Goal: Navigation & Orientation: Find specific page/section

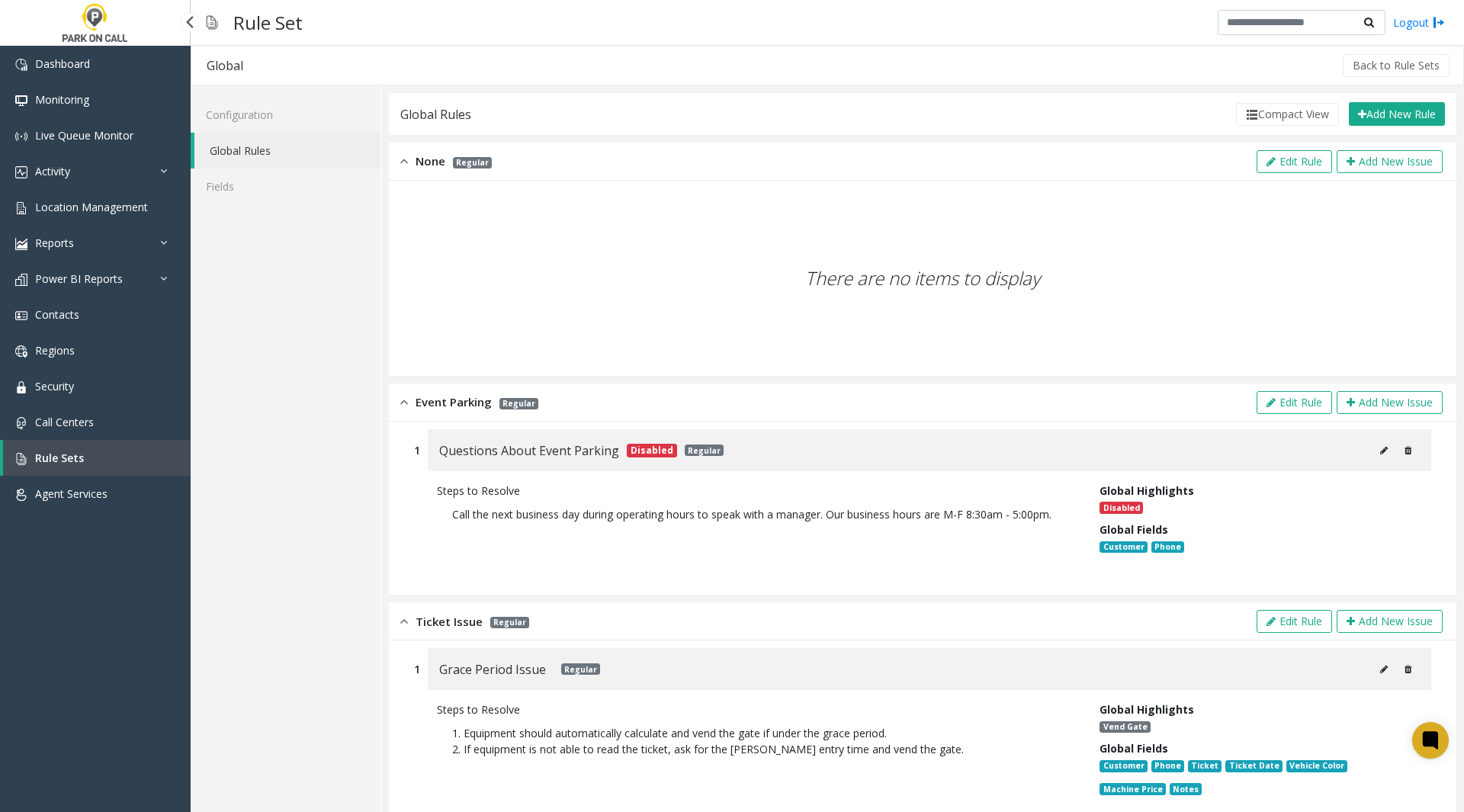
click at [118, 45] on img at bounding box center [95, 23] width 73 height 46
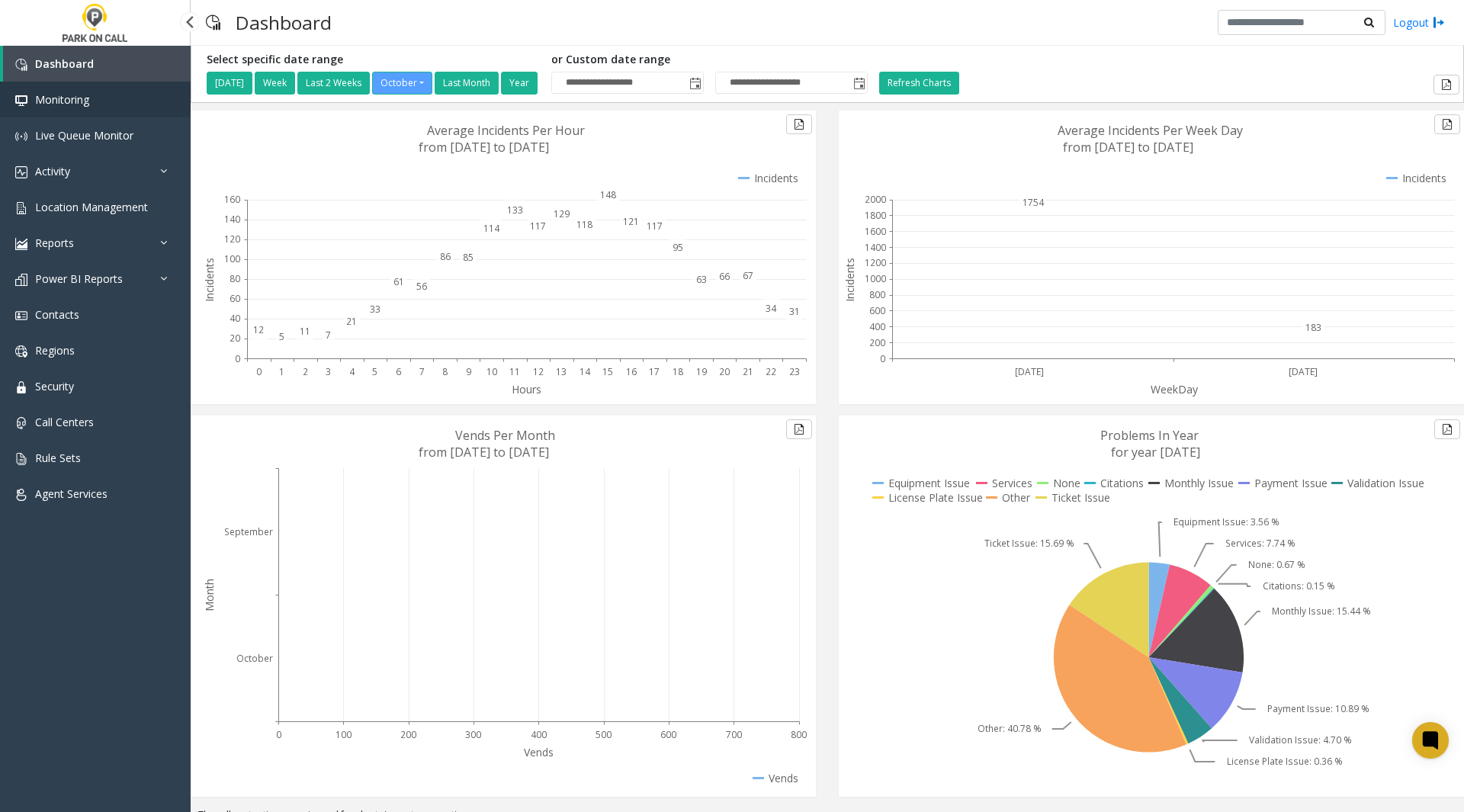
click at [57, 114] on link "Monitoring" at bounding box center [95, 100] width 190 height 36
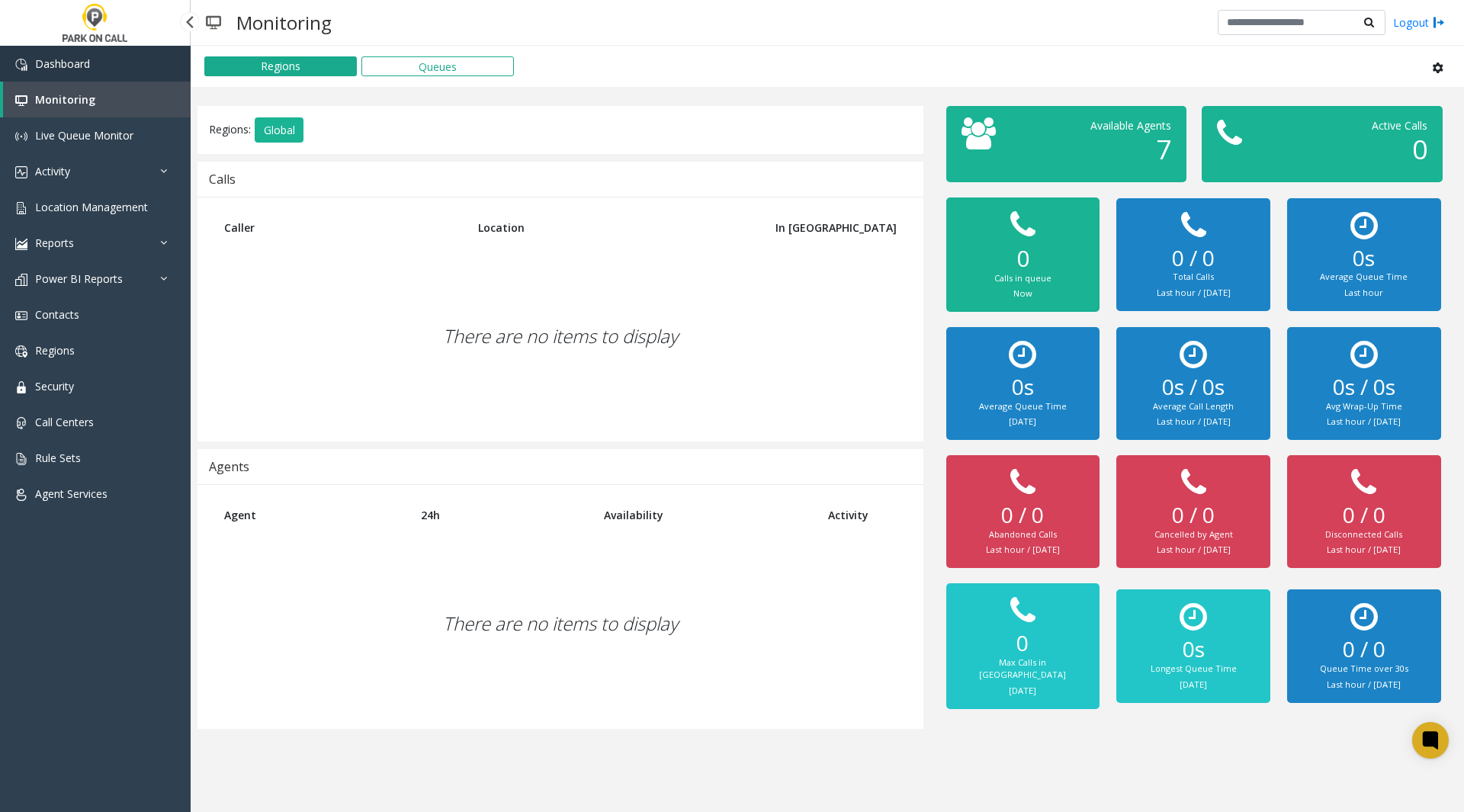
click at [43, 69] on span "Dashboard" at bounding box center [62, 64] width 55 height 15
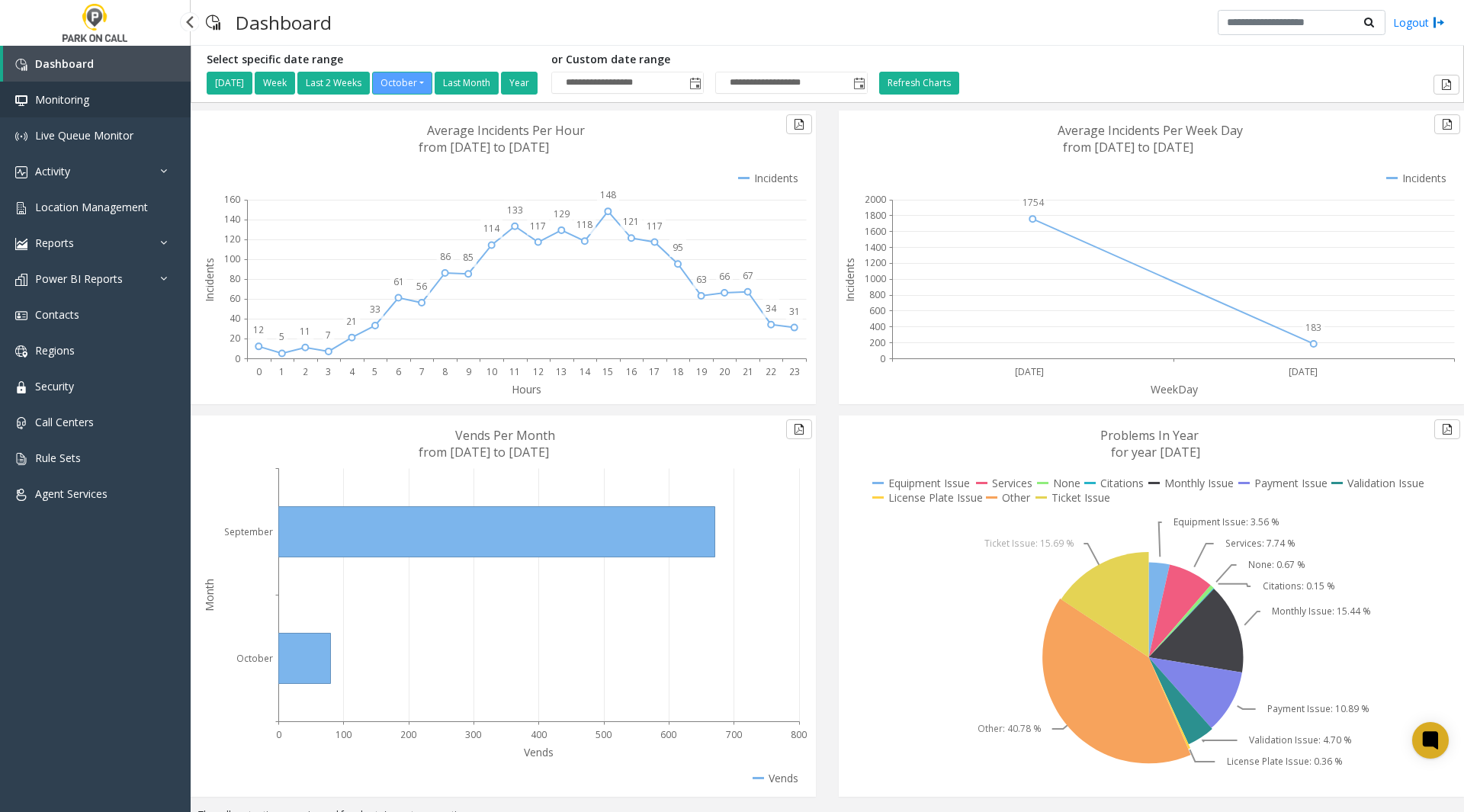
click at [56, 111] on link "Monitoring" at bounding box center [95, 100] width 190 height 36
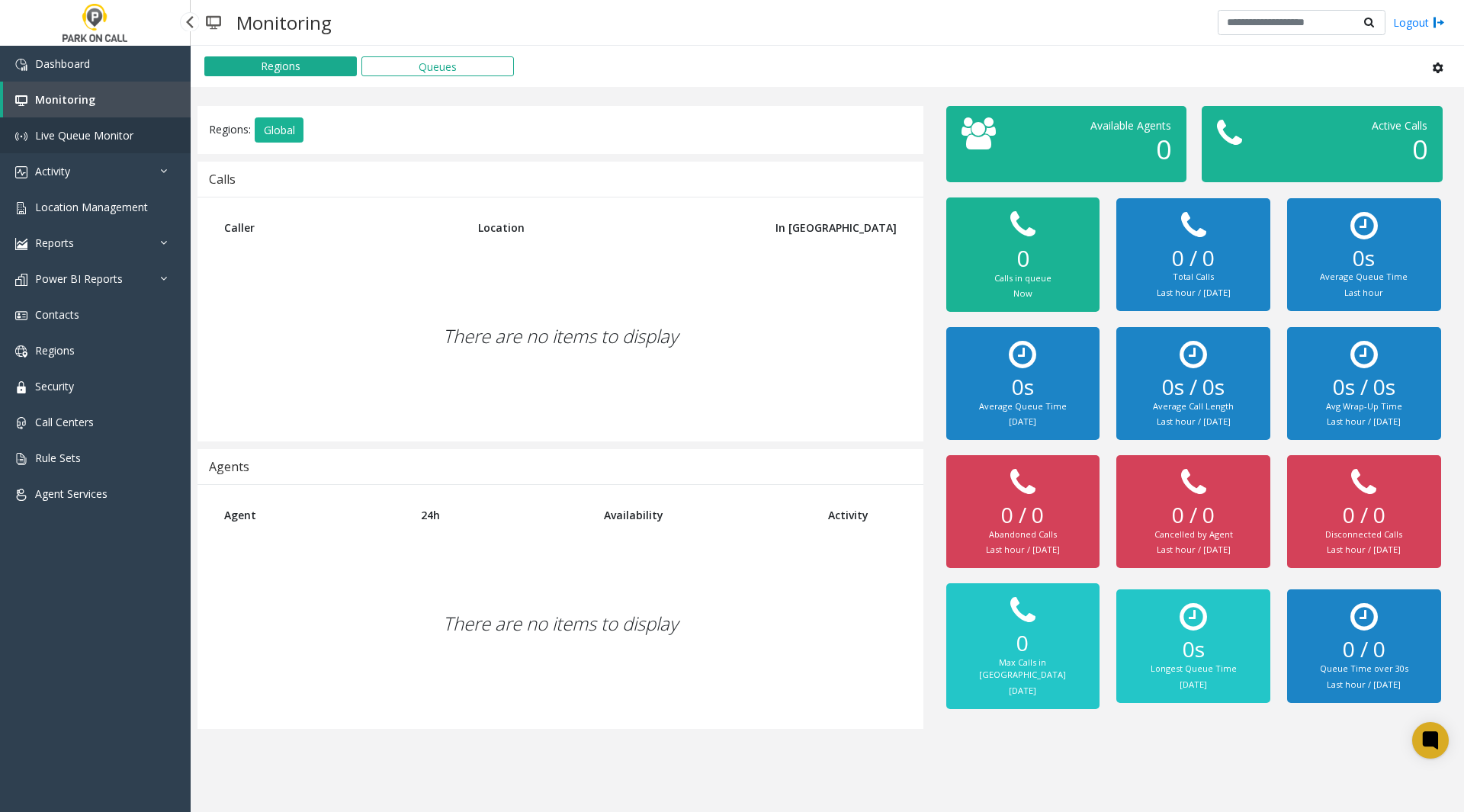
click at [63, 153] on link "Live Queue Monitor" at bounding box center [95, 136] width 190 height 36
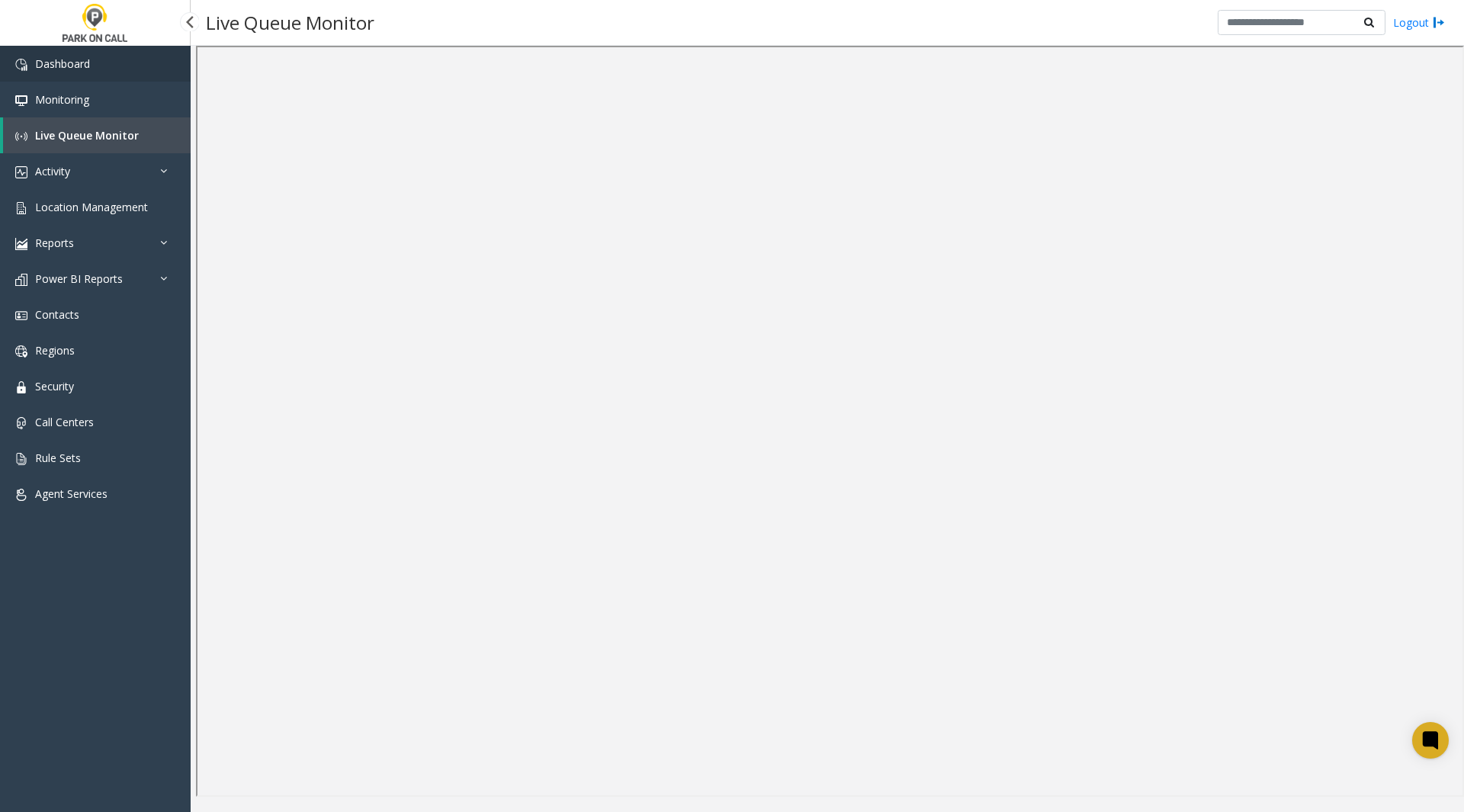
click at [62, 47] on link "Dashboard" at bounding box center [95, 64] width 190 height 36
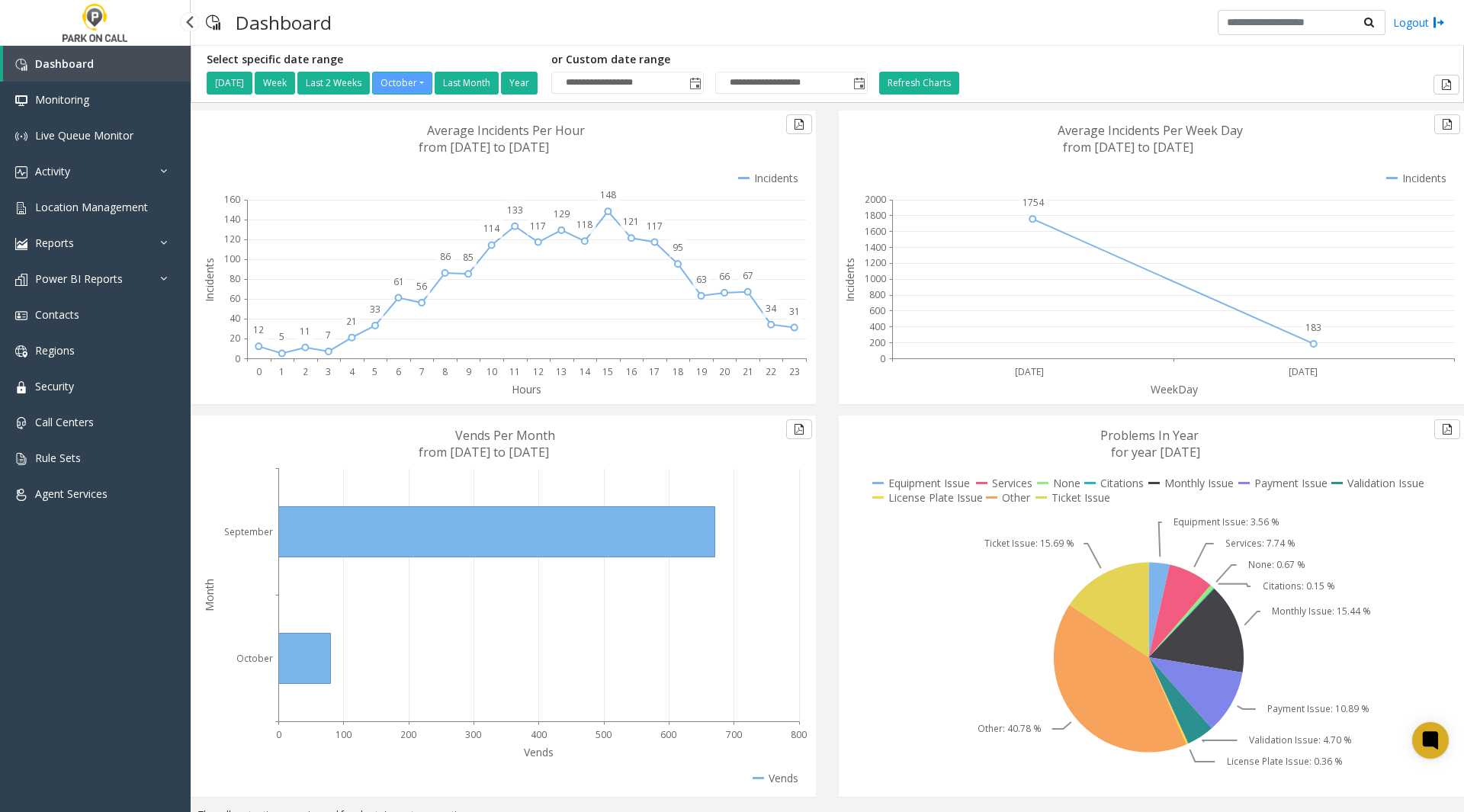
click at [61, 78] on link "Dashboard" at bounding box center [97, 64] width 188 height 36
click at [62, 97] on span "Monitoring" at bounding box center [62, 100] width 54 height 15
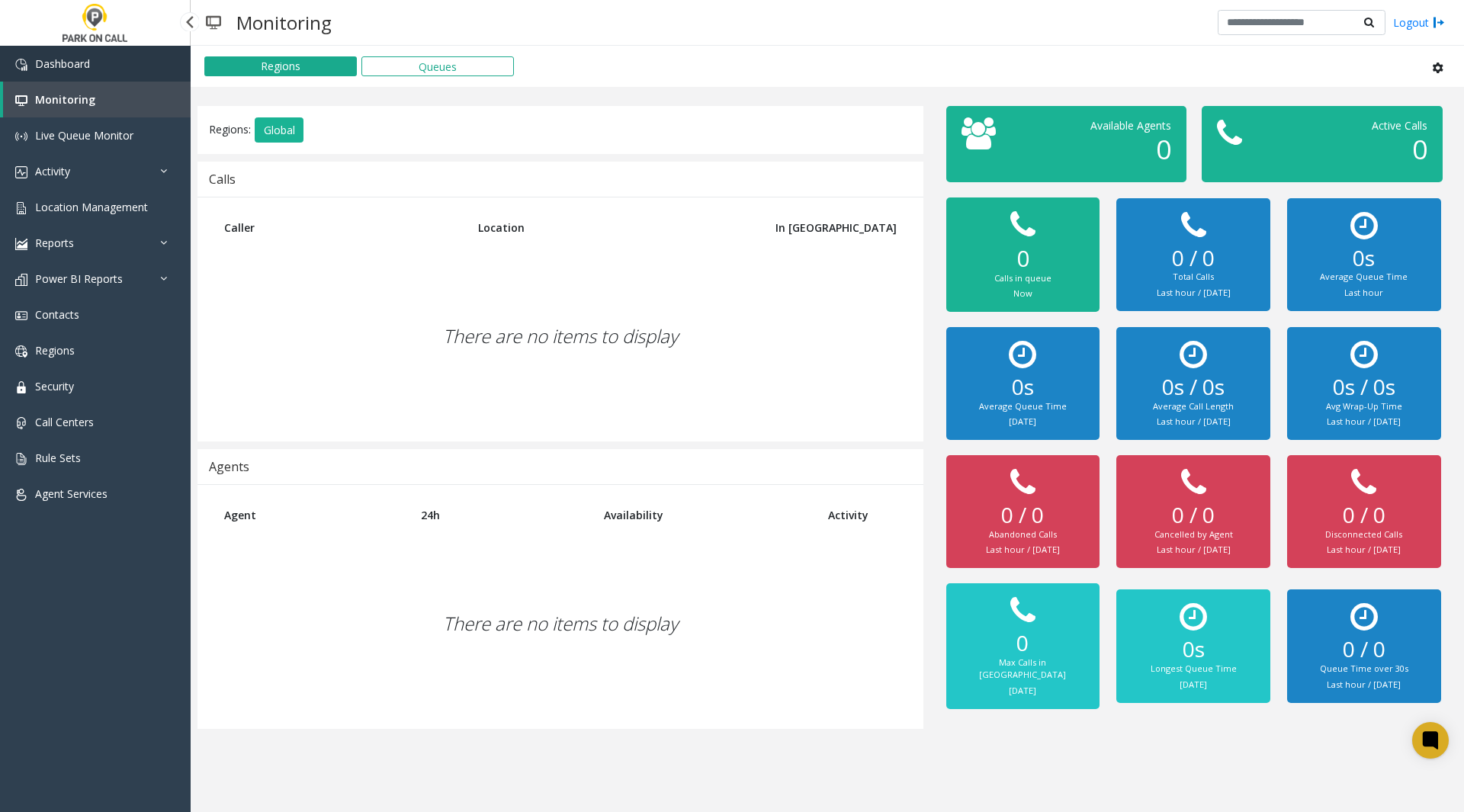
click at [56, 65] on span "Dashboard" at bounding box center [62, 64] width 55 height 15
